Goal: Information Seeking & Learning: Learn about a topic

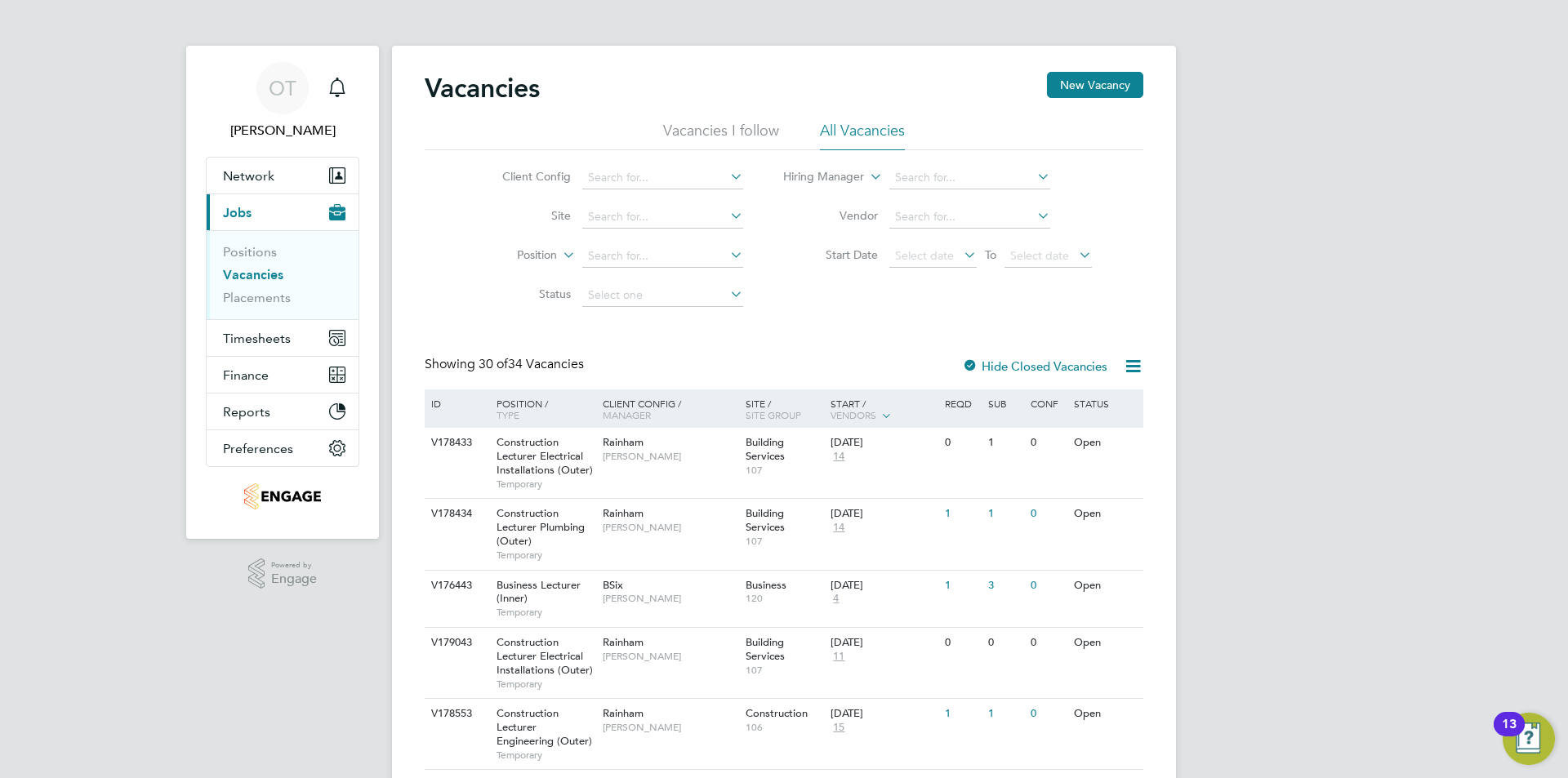
click at [259, 270] on link "Vacancies" at bounding box center [253, 275] width 61 height 15
click at [257, 249] on link "Positions" at bounding box center [250, 251] width 54 height 15
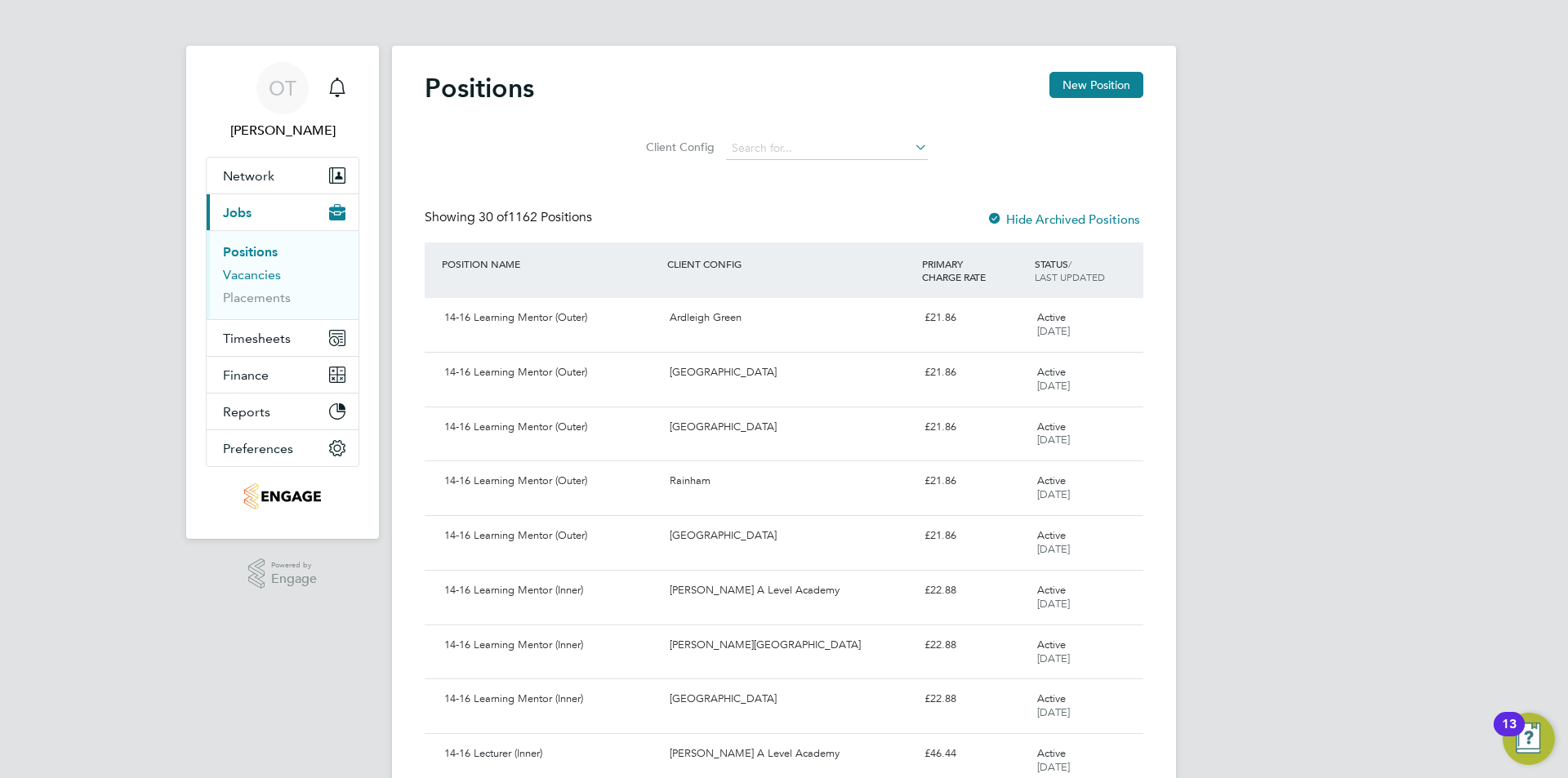
click at [267, 273] on link "Vacancies" at bounding box center [251, 275] width 58 height 15
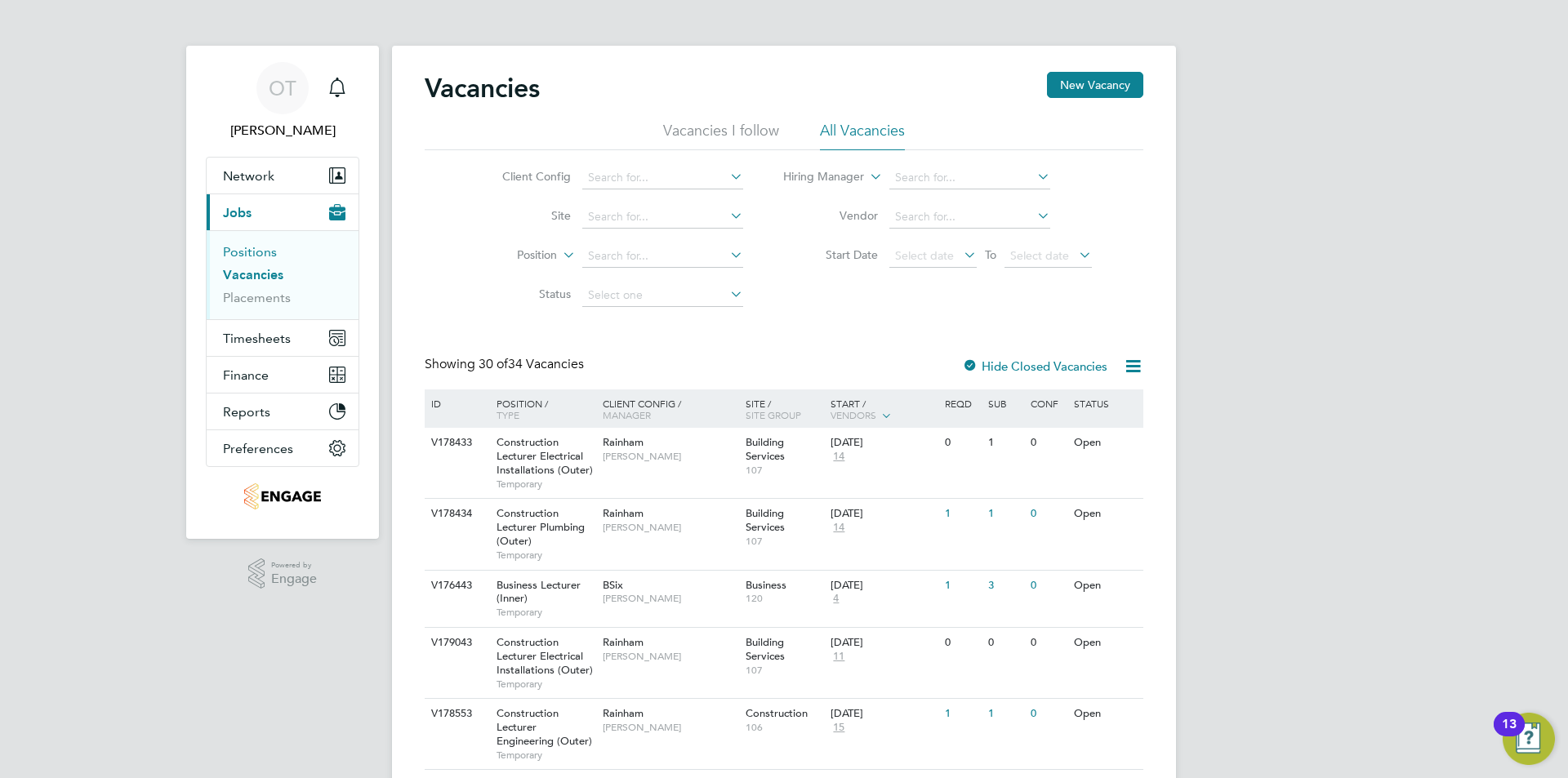
click at [259, 247] on link "Positions" at bounding box center [250, 251] width 54 height 15
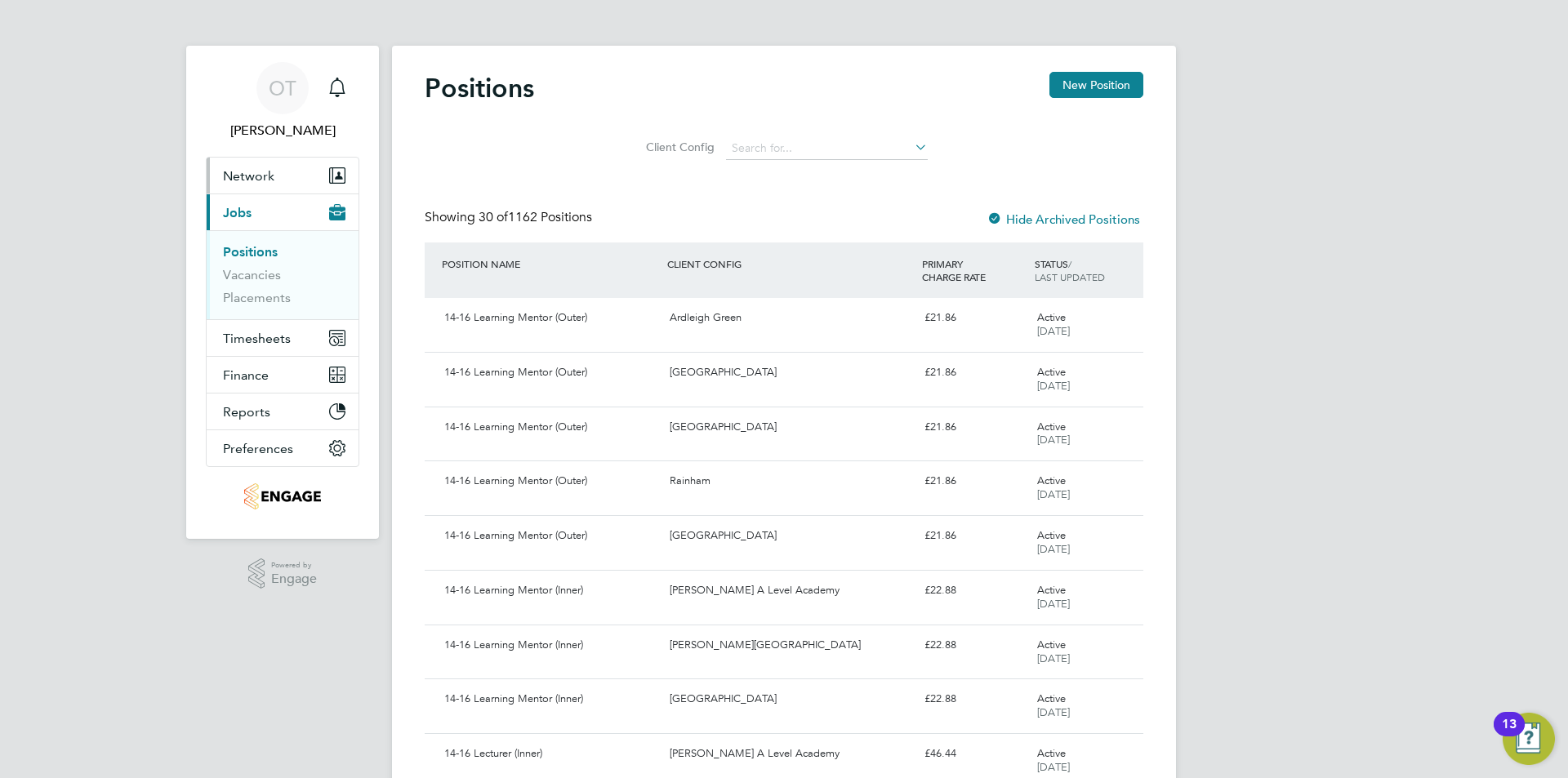
click at [251, 173] on span "Network" at bounding box center [249, 175] width 52 height 15
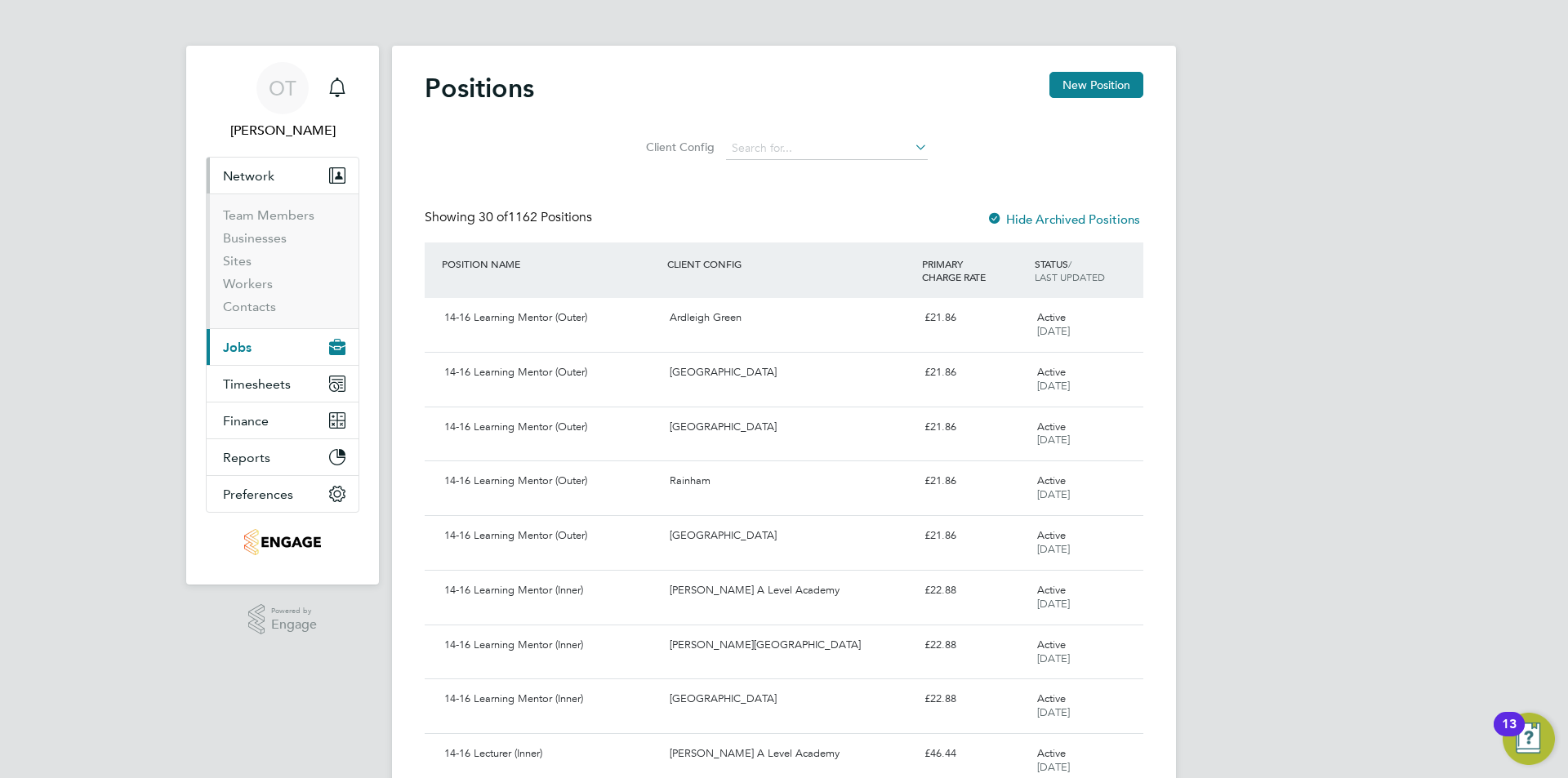
click at [260, 347] on button "Current page: Jobs" at bounding box center [283, 347] width 152 height 36
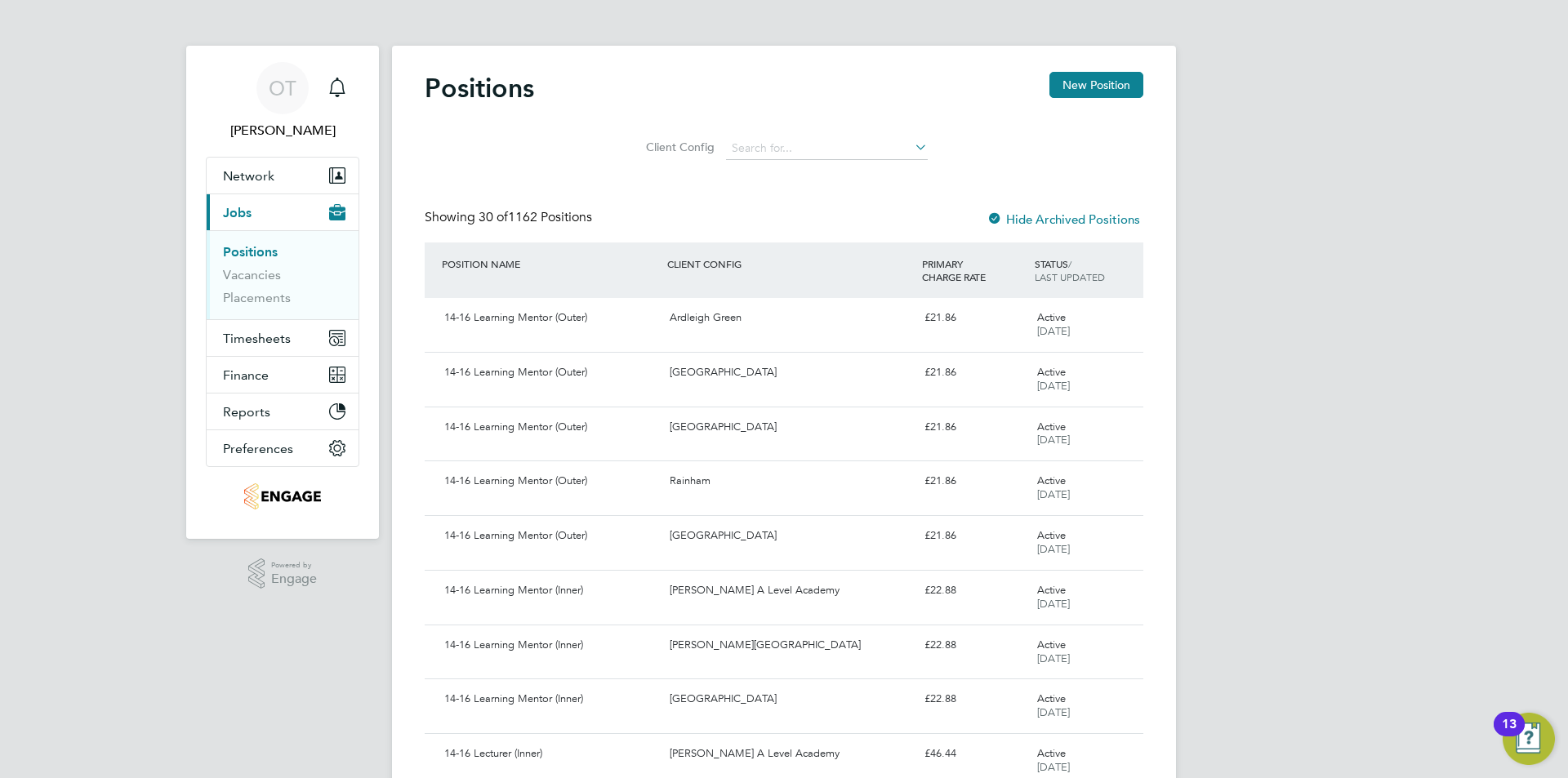
click at [252, 285] on li "Vacancies" at bounding box center [284, 279] width 123 height 23
click at [258, 282] on link "Vacancies" at bounding box center [251, 275] width 58 height 15
